Goal: Transaction & Acquisition: Purchase product/service

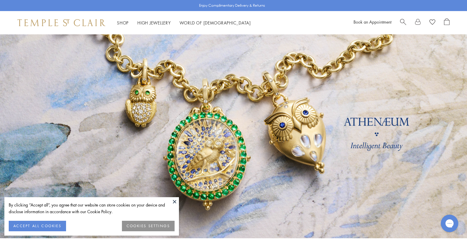
click at [52, 226] on button "ACCEPT ALL COOKIES" at bounding box center [37, 225] width 57 height 10
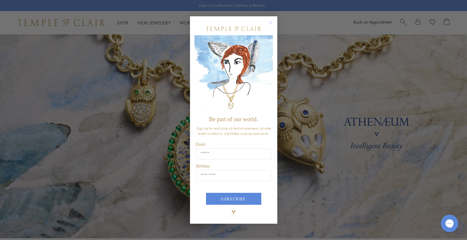
click at [270, 23] on circle "Close dialog" at bounding box center [270, 22] width 7 height 7
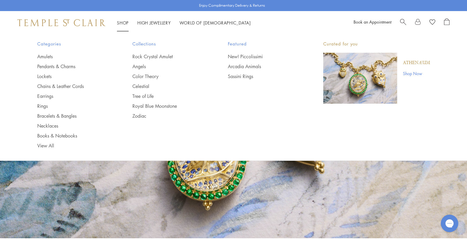
click at [125, 23] on link "Shop Shop" at bounding box center [123, 23] width 12 height 6
click at [50, 95] on link "Earrings" at bounding box center [73, 96] width 72 height 6
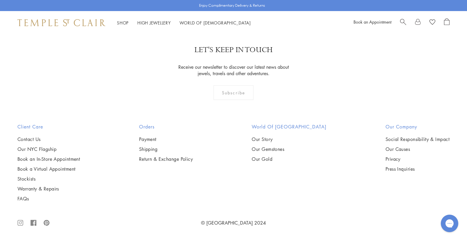
scroll to position [1322, 0]
click at [403, 21] on span "Search" at bounding box center [403, 21] width 6 height 6
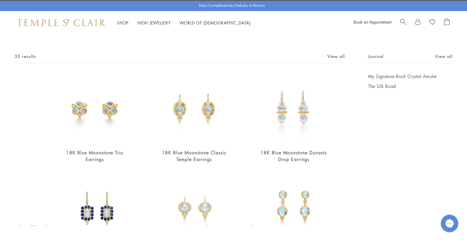
scroll to position [17, 0]
type input "**********"
click at [23, 58] on span "35 results" at bounding box center [25, 56] width 21 height 7
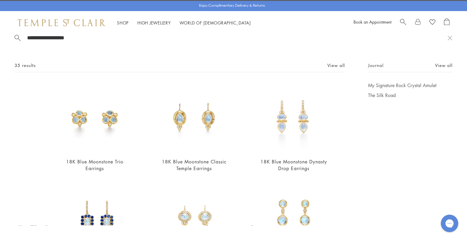
scroll to position [0, 0]
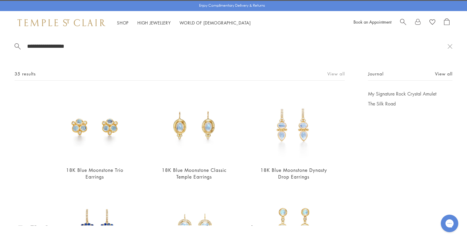
click at [337, 74] on link "View all" at bounding box center [335, 73] width 17 height 6
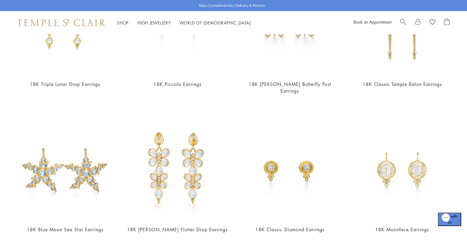
scroll to position [770, 0]
